Goal: Task Accomplishment & Management: Complete application form

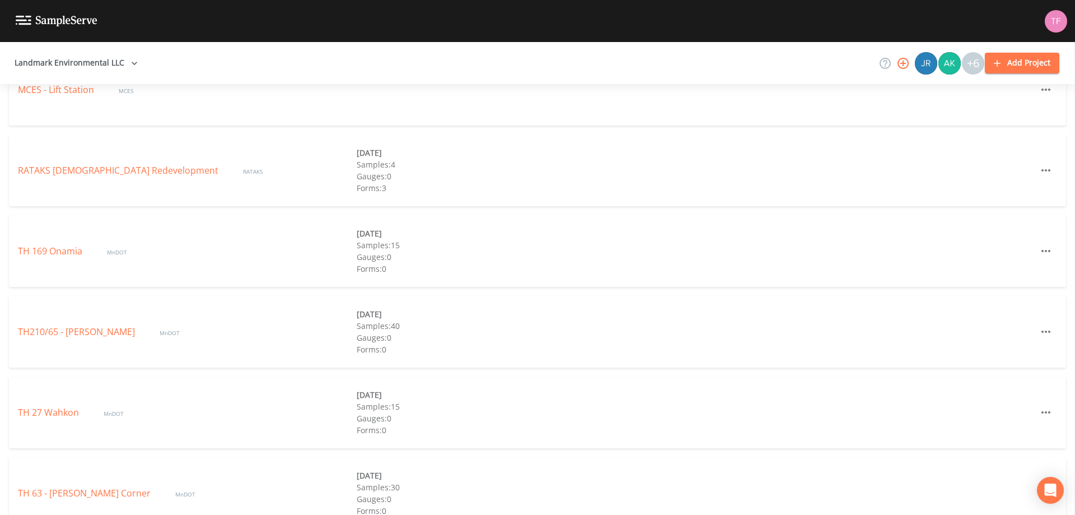
scroll to position [589, 0]
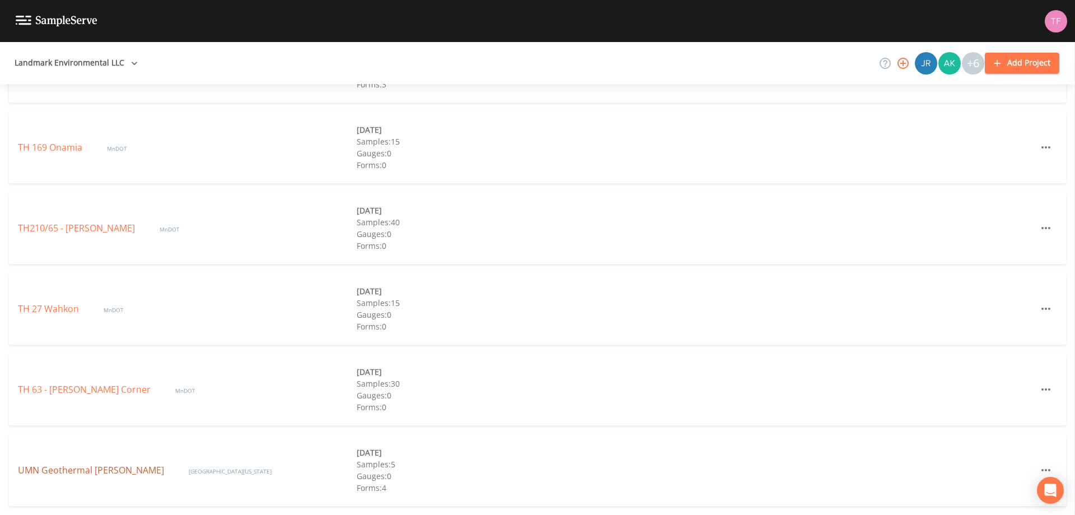
click at [52, 467] on link "UMN Geothermal [PERSON_NAME]" at bounding box center [92, 470] width 148 height 12
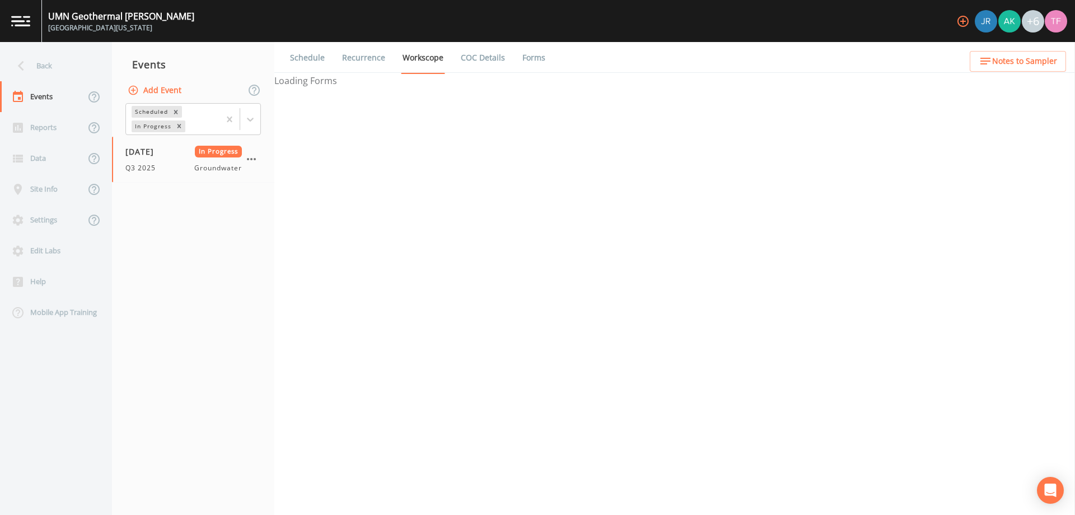
select select "4f082be6-97a7-4f70-a81f-c26a4e896ad7"
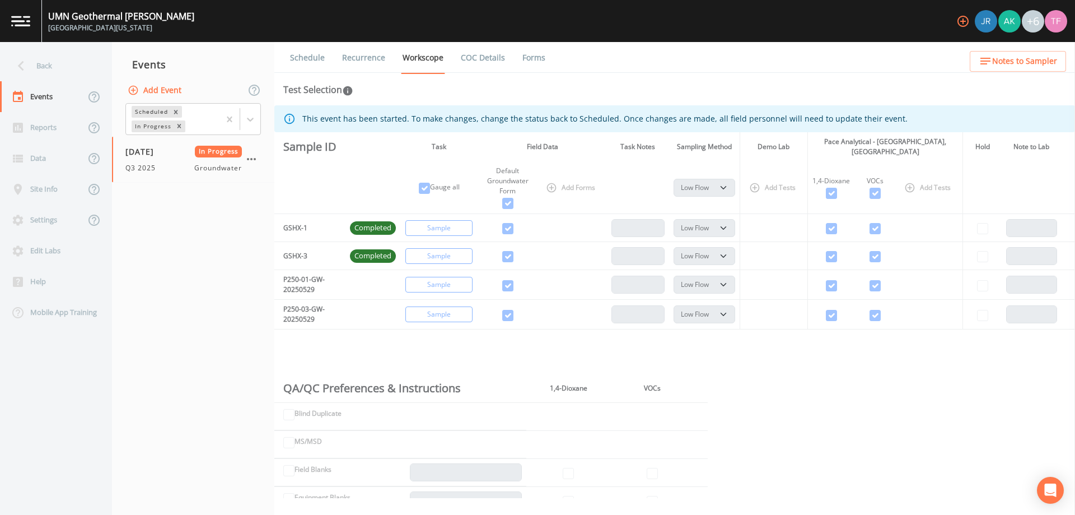
click at [524, 54] on link "Forms" at bounding box center [534, 57] width 26 height 31
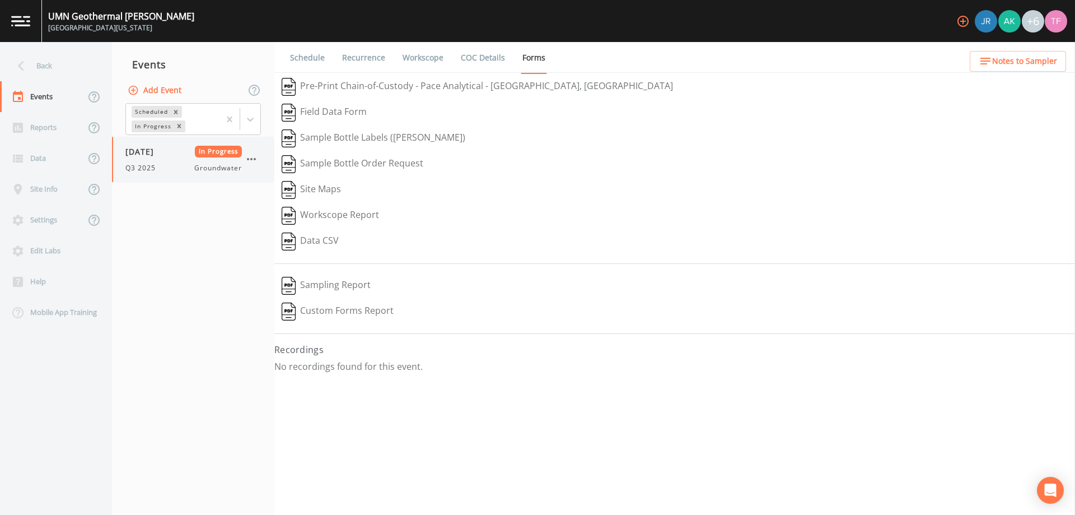
click at [194, 159] on div "[DATE] In Progress Q3 2025 Groundwater" at bounding box center [183, 159] width 117 height 27
select select "4f082be6-97a7-4f70-a81f-c26a4e896ad7"
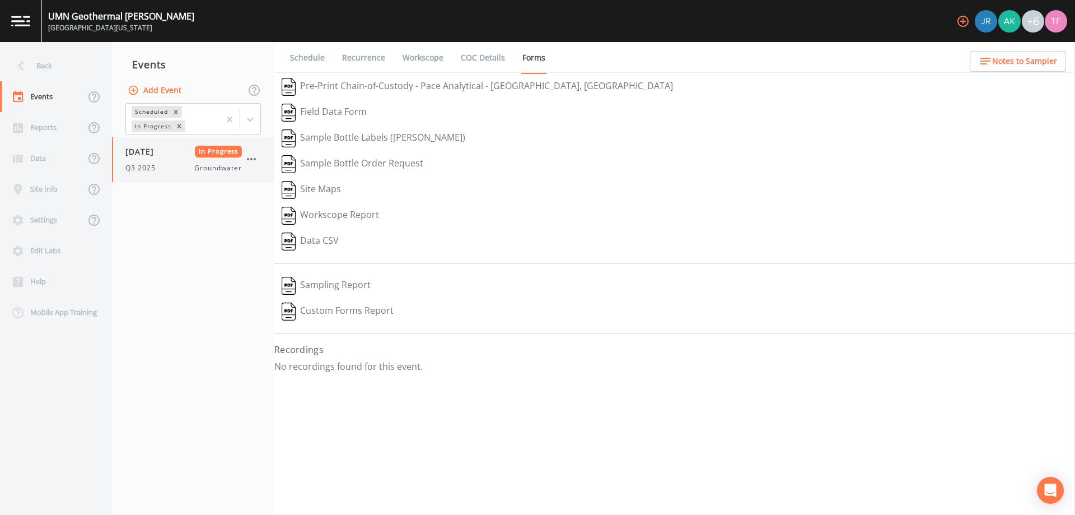
select select "4f082be6-97a7-4f70-a81f-c26a4e896ad7"
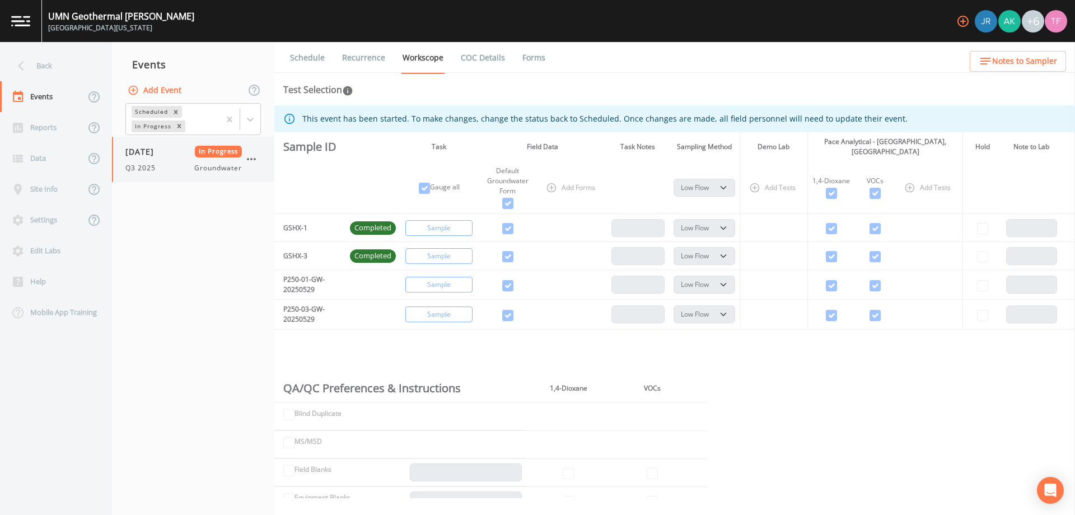
click at [254, 158] on icon "button" at bounding box center [251, 158] width 13 height 13
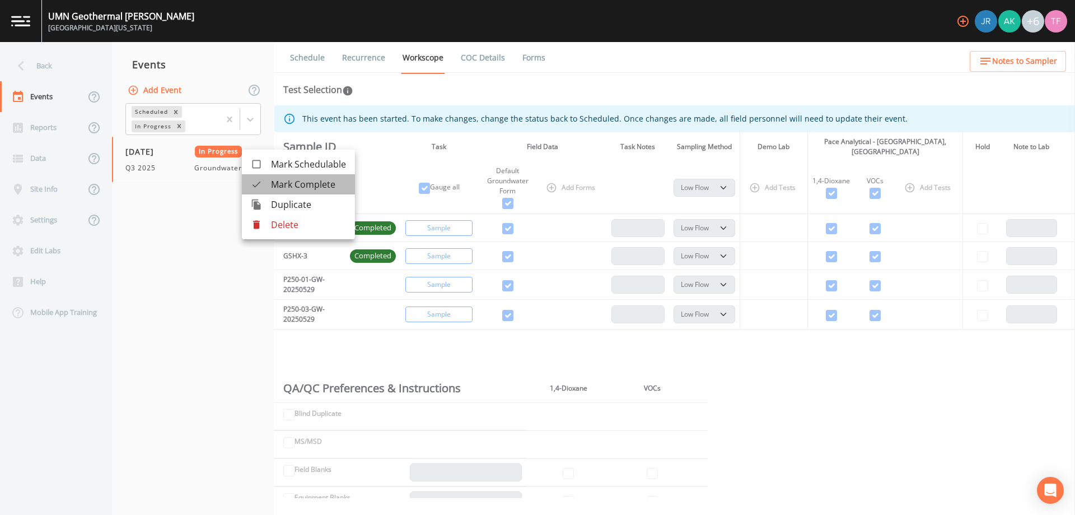
click at [266, 180] on div at bounding box center [261, 184] width 20 height 11
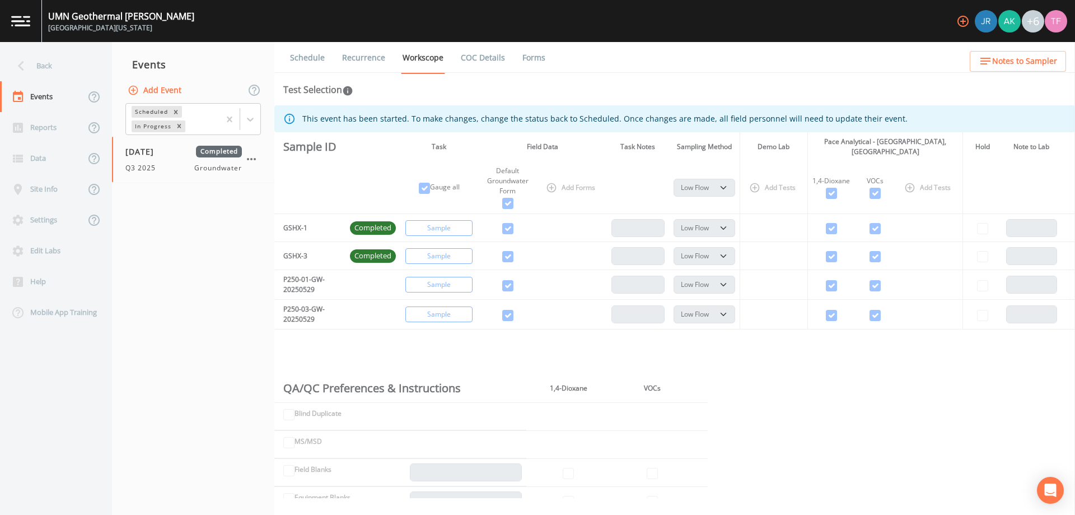
click at [539, 59] on link "Forms" at bounding box center [534, 57] width 26 height 31
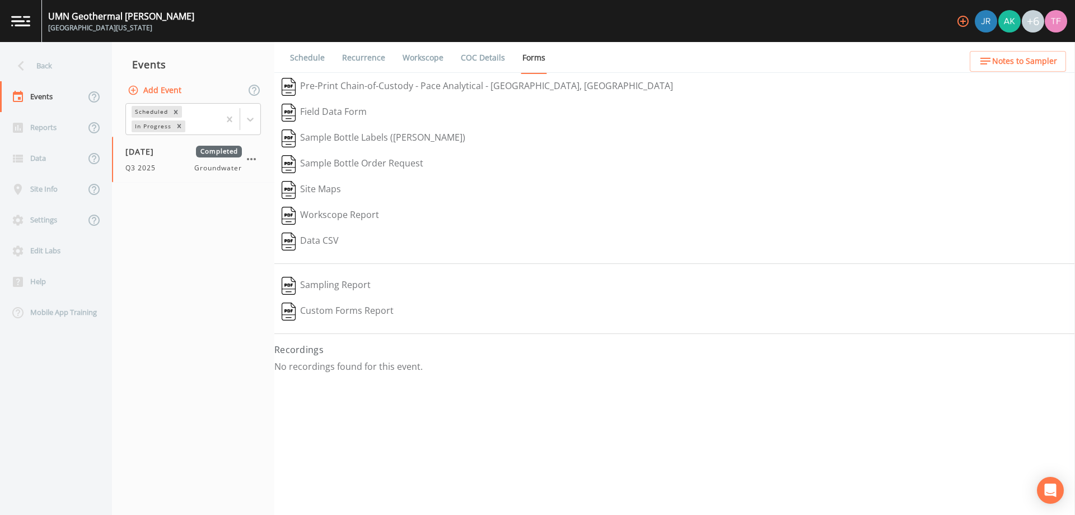
click at [319, 284] on button "Sampling Report" at bounding box center [326, 286] width 104 height 26
